Goal: Task Accomplishment & Management: Manage account settings

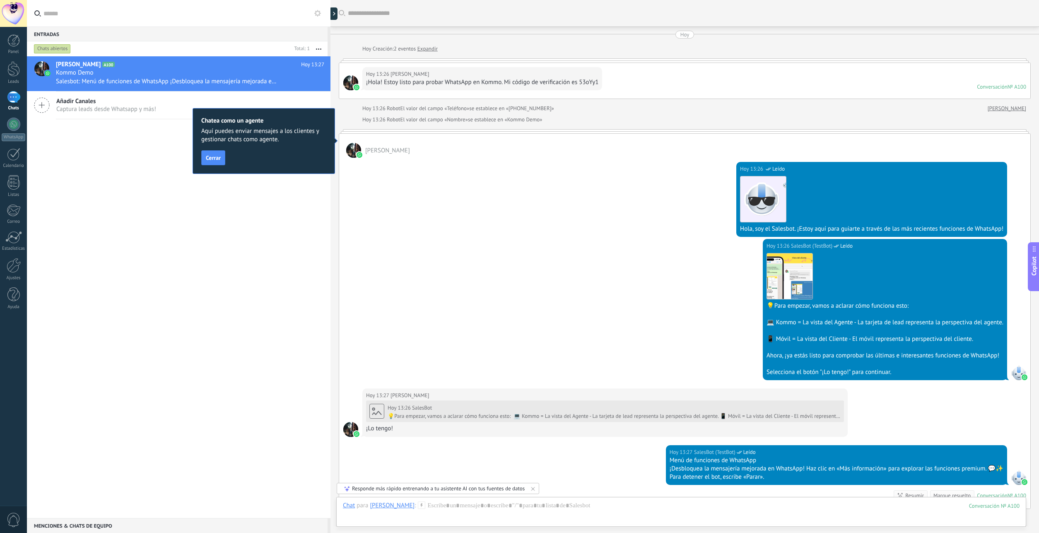
scroll to position [12, 0]
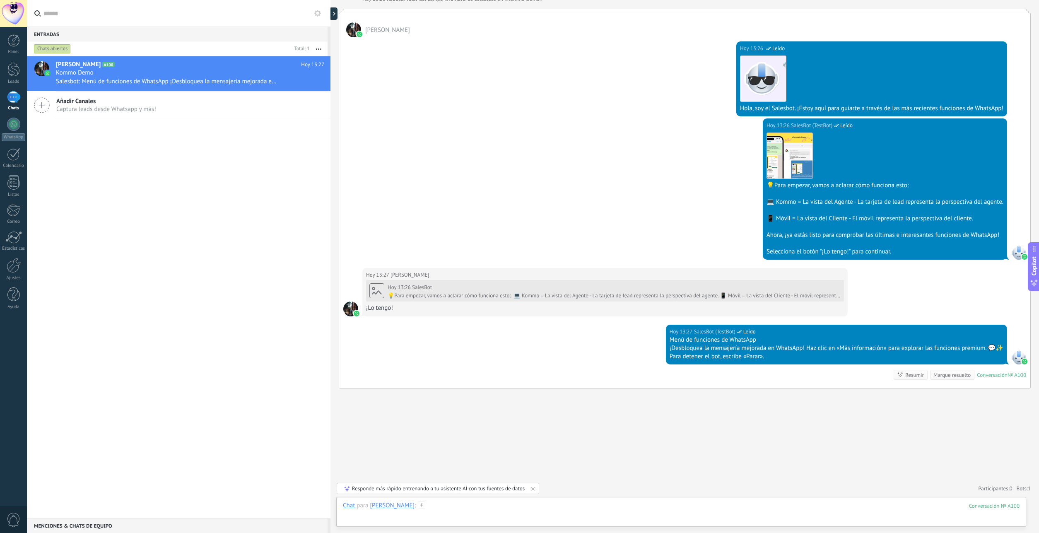
click at [499, 504] on div at bounding box center [681, 514] width 677 height 25
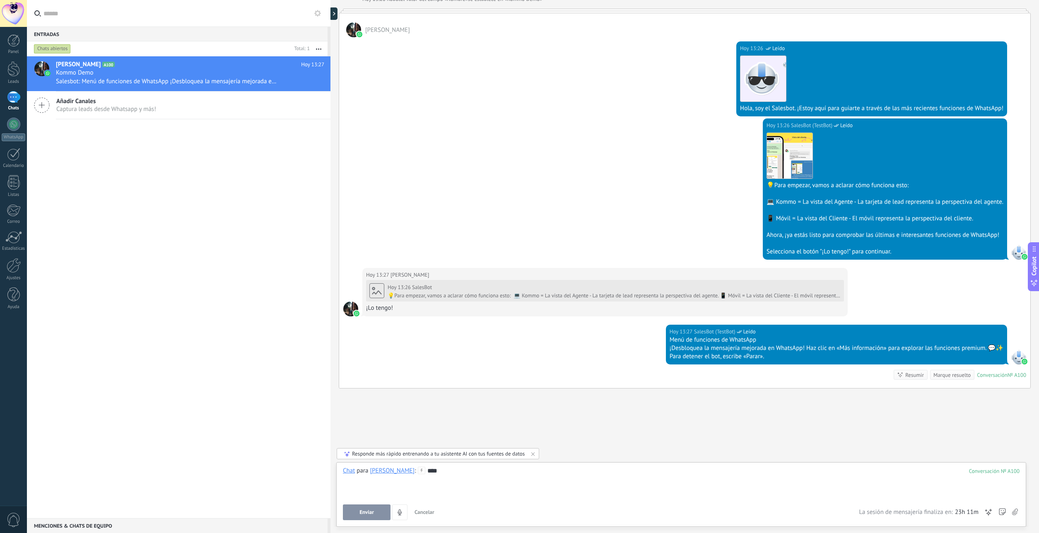
click at [359, 510] on button "Enviar" at bounding box center [367, 512] width 48 height 16
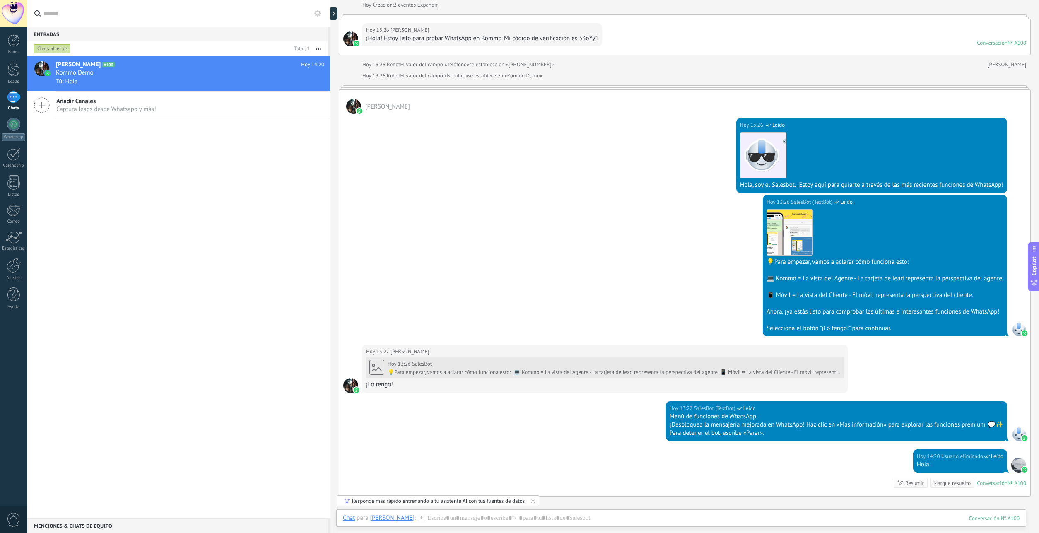
scroll to position [0, 0]
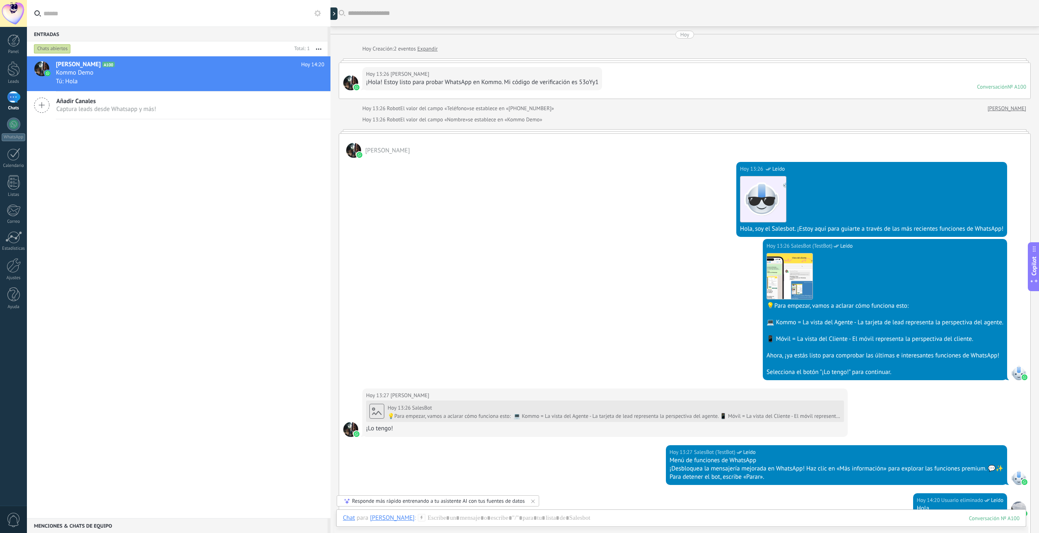
click at [14, 7] on div at bounding box center [13, 13] width 27 height 27
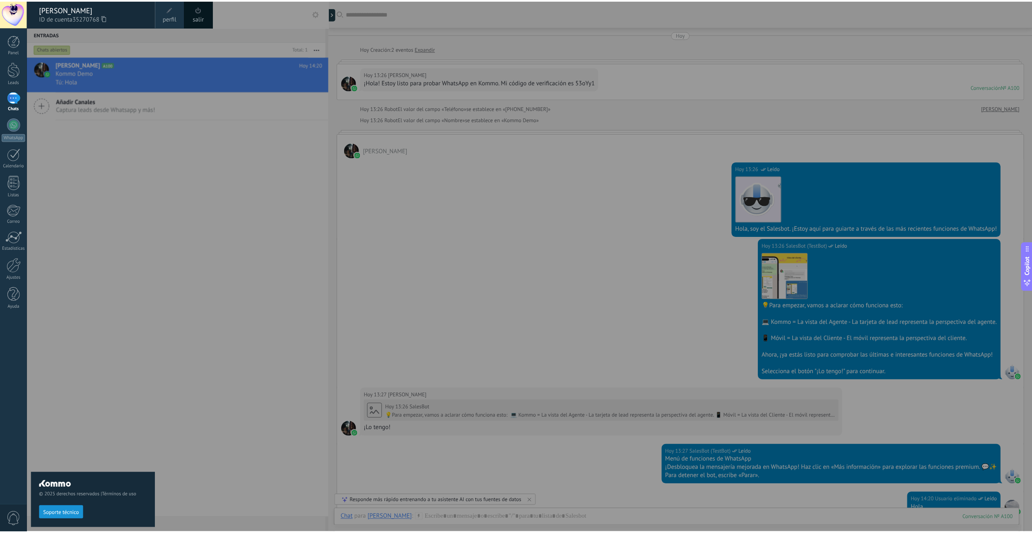
scroll to position [12, 0]
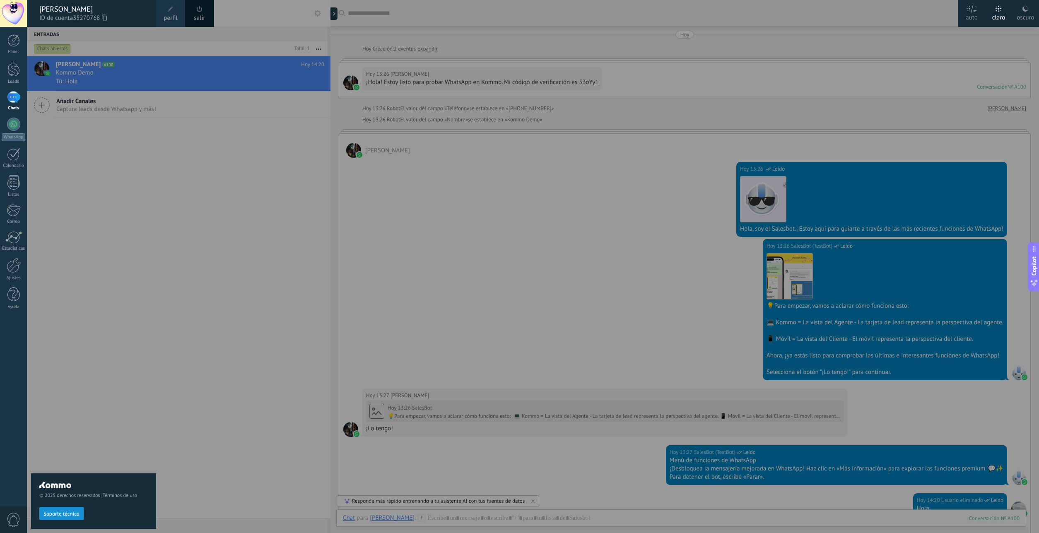
click at [7, 98] on div "1" at bounding box center [13, 97] width 13 height 12
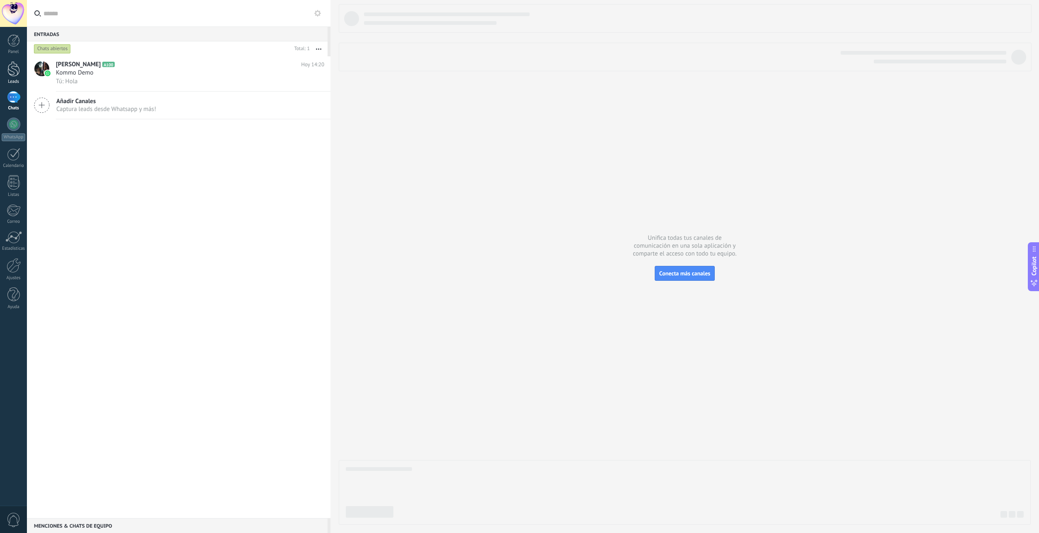
click at [11, 73] on div at bounding box center [13, 68] width 12 height 15
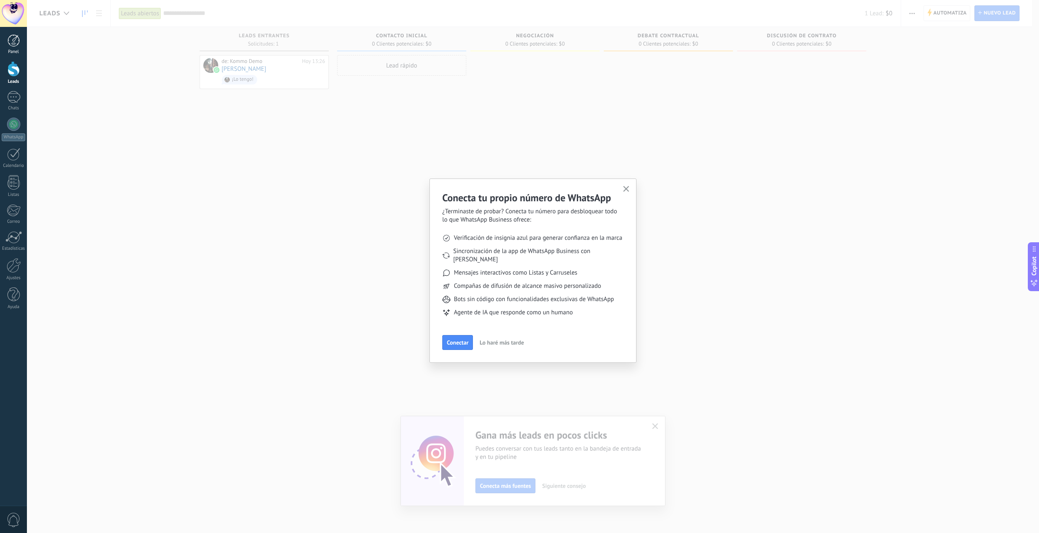
click at [18, 44] on div at bounding box center [13, 40] width 12 height 12
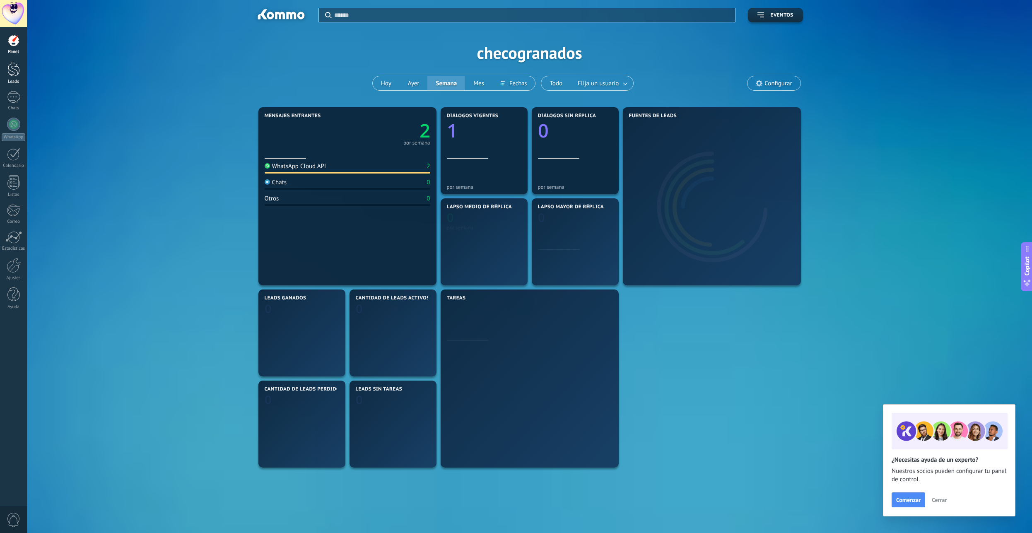
click at [21, 75] on link "Leads" at bounding box center [13, 72] width 27 height 23
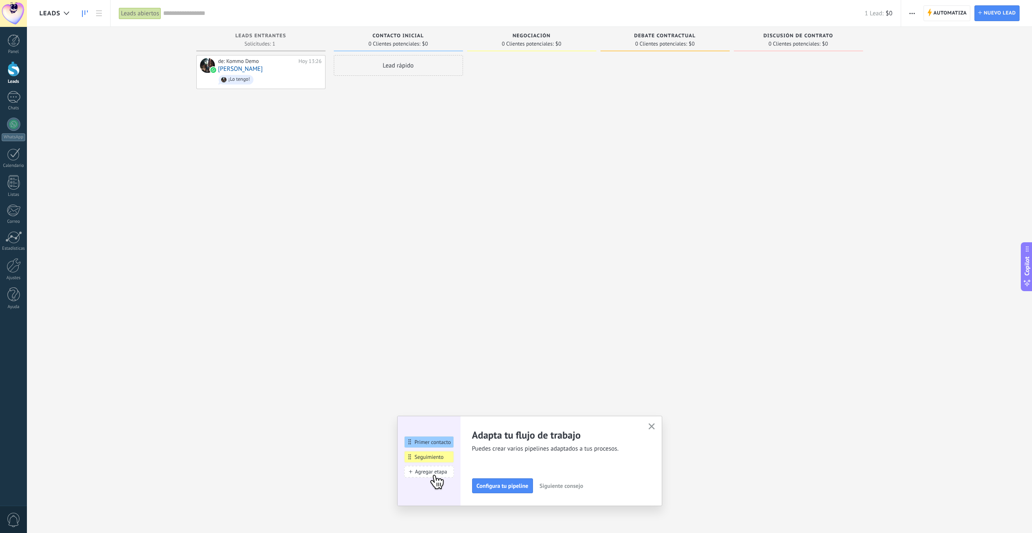
click at [652, 431] on button "button" at bounding box center [652, 426] width 10 height 11
